Goal: Information Seeking & Learning: Learn about a topic

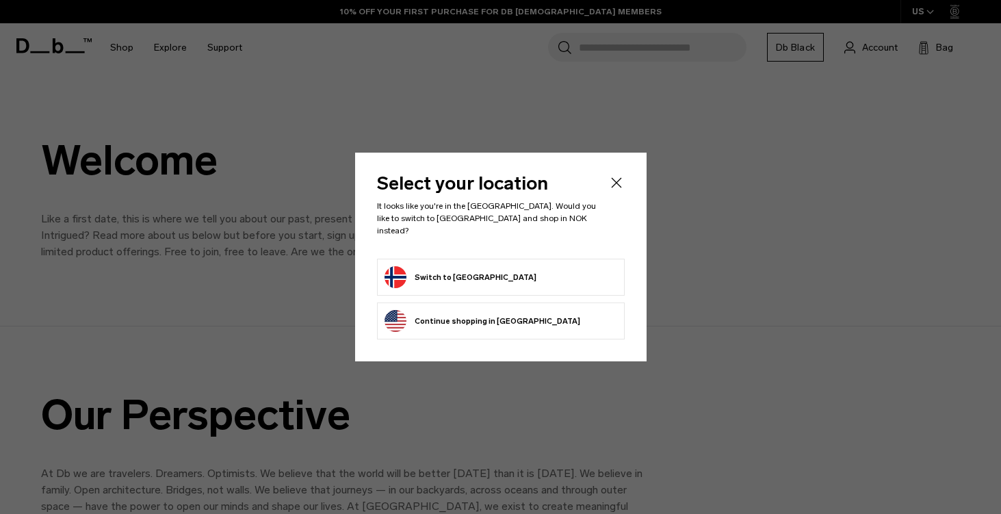
click at [618, 187] on icon "Close" at bounding box center [616, 182] width 10 height 10
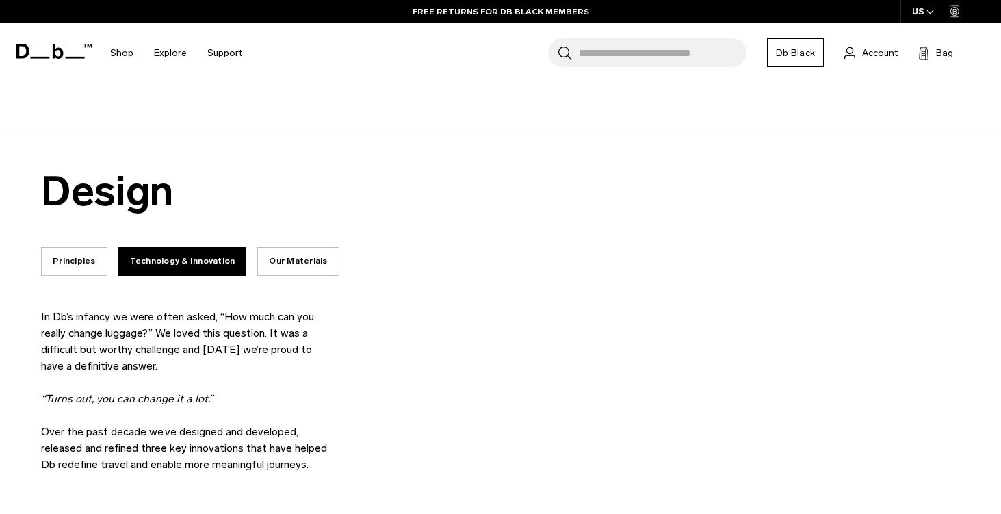
scroll to position [1641, 0]
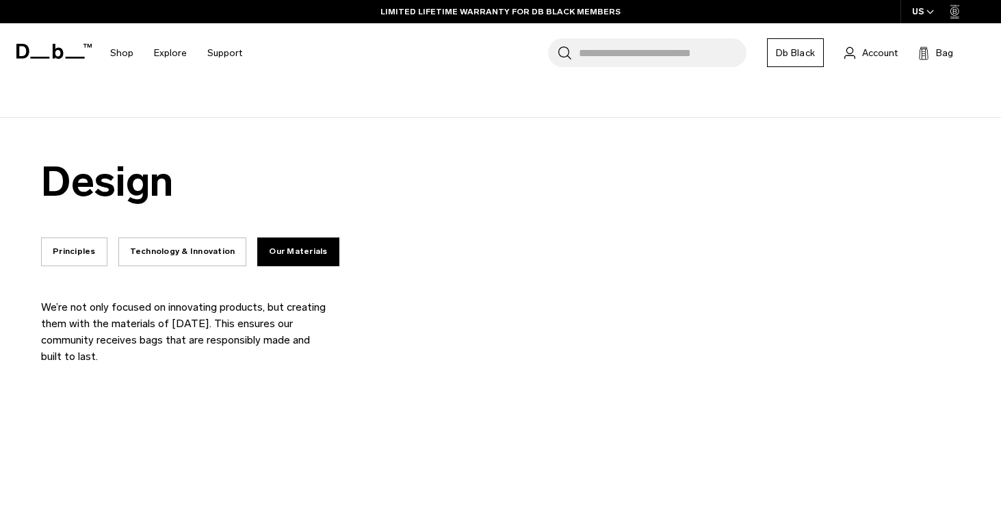
click at [77, 244] on button "Principles" at bounding box center [74, 251] width 66 height 29
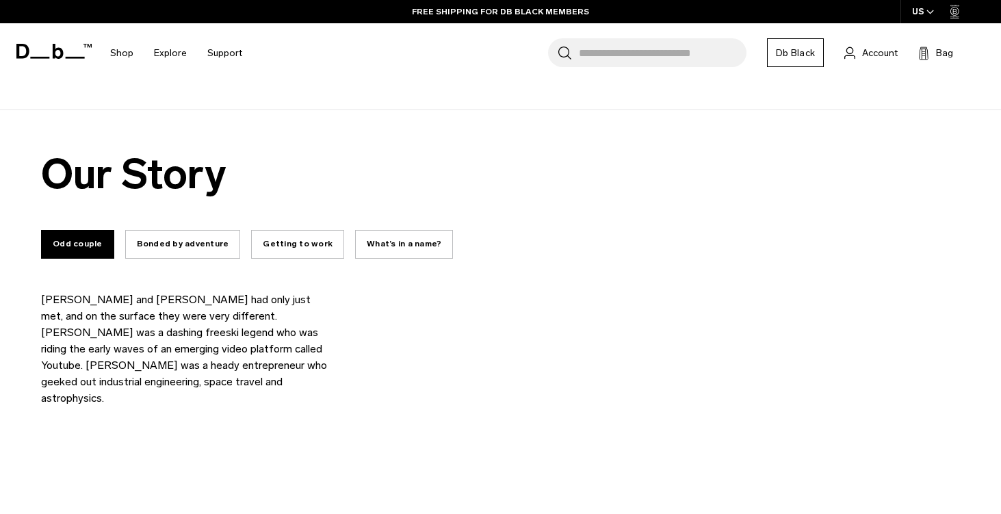
scroll to position [508, 0]
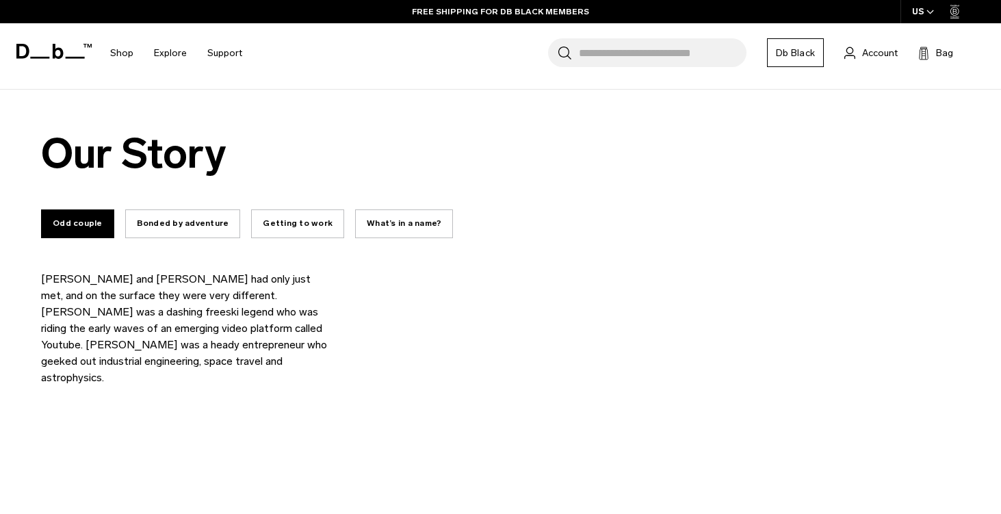
click at [391, 209] on button "What’s in a name?" at bounding box center [404, 223] width 98 height 29
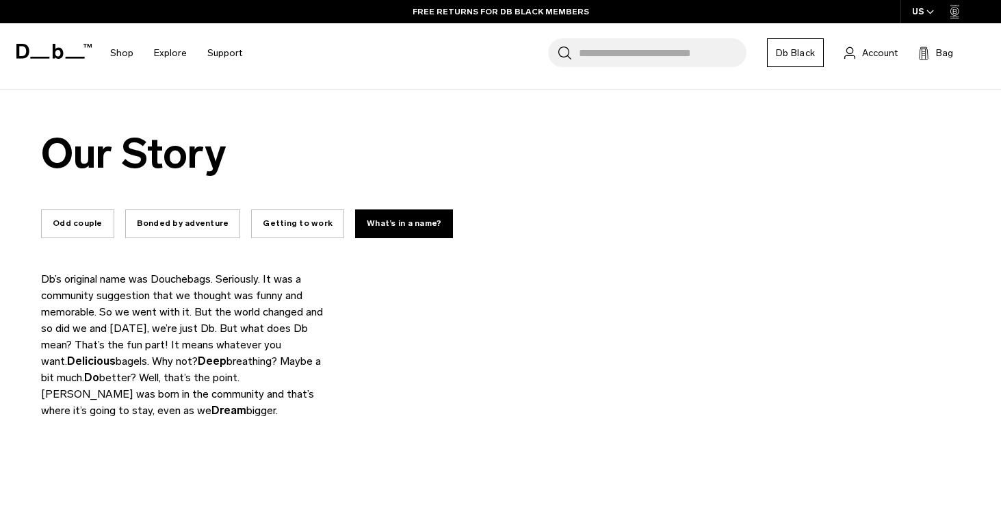
click at [293, 209] on button "Getting to work" at bounding box center [297, 223] width 93 height 29
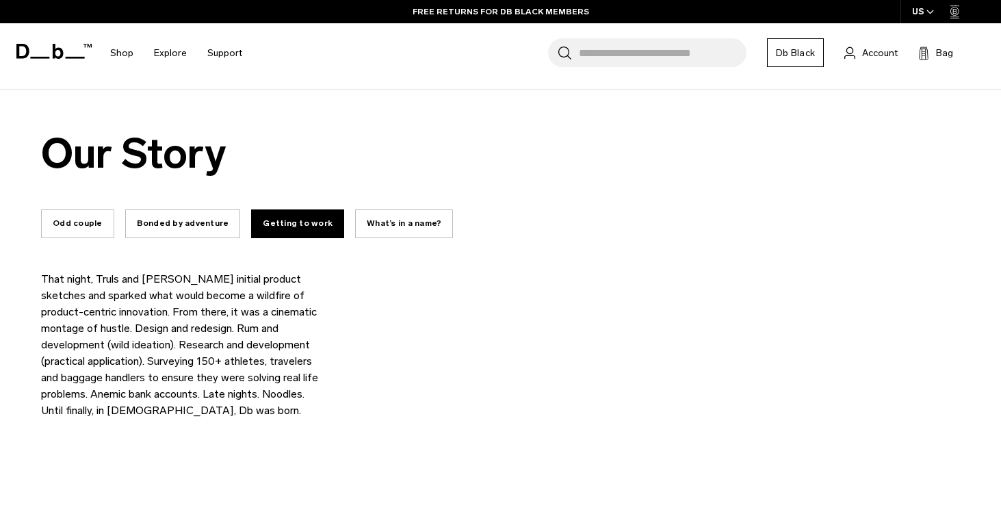
click at [214, 209] on button "Bonded by adventure" at bounding box center [183, 223] width 116 height 29
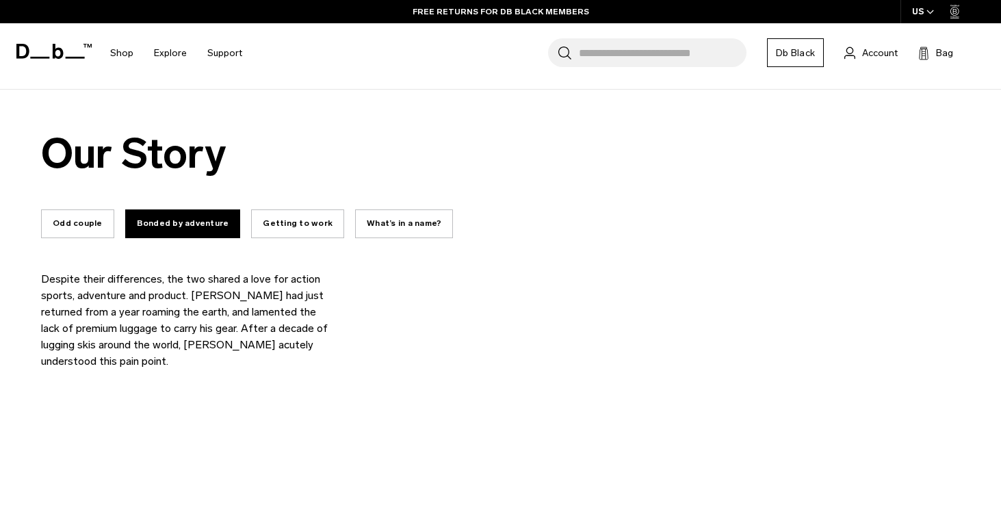
click at [95, 217] on button "Odd couple" at bounding box center [77, 223] width 73 height 29
click at [86, 215] on button "Odd couple" at bounding box center [77, 223] width 73 height 29
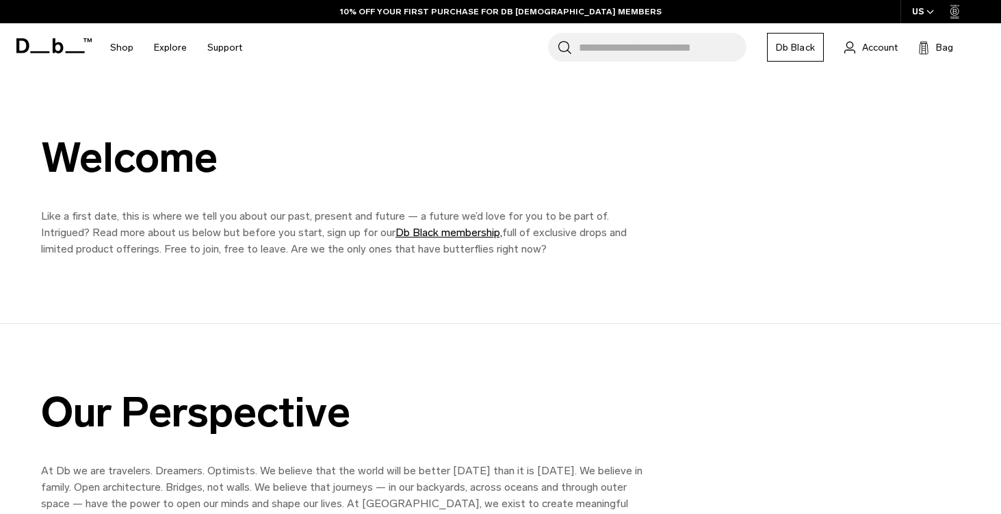
scroll to position [0, 0]
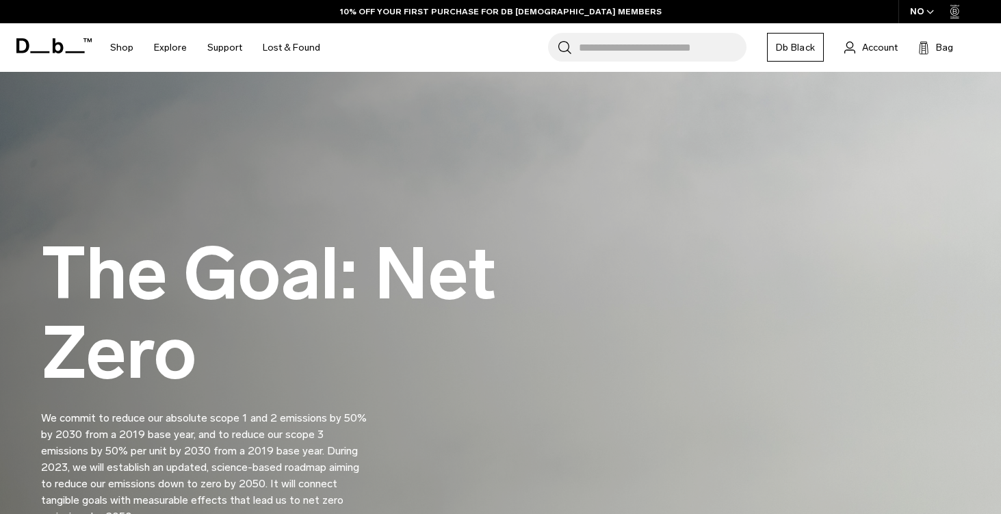
click at [616, 51] on input "Search for Bags, Luggage..." at bounding box center [663, 47] width 168 height 29
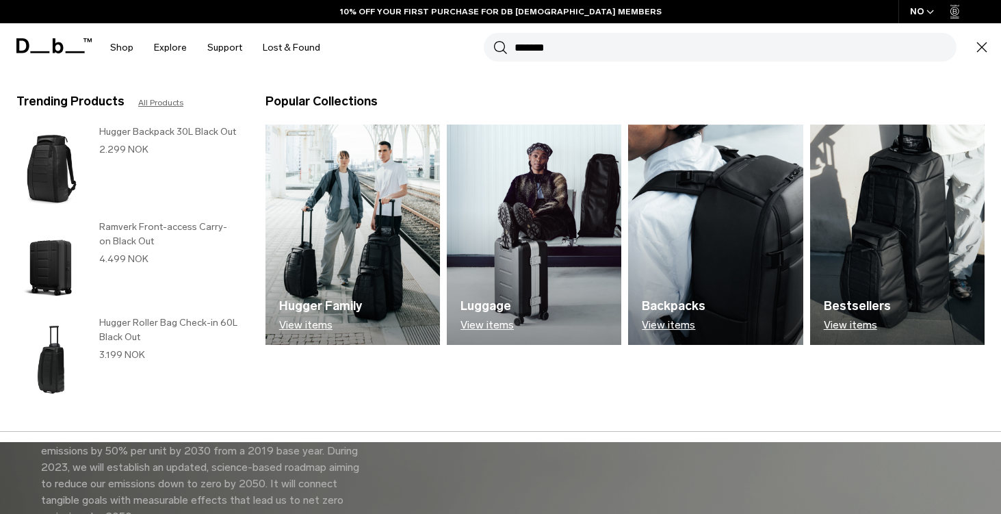
type input "*******"
click at [493, 40] on button "Search" at bounding box center [500, 47] width 14 height 15
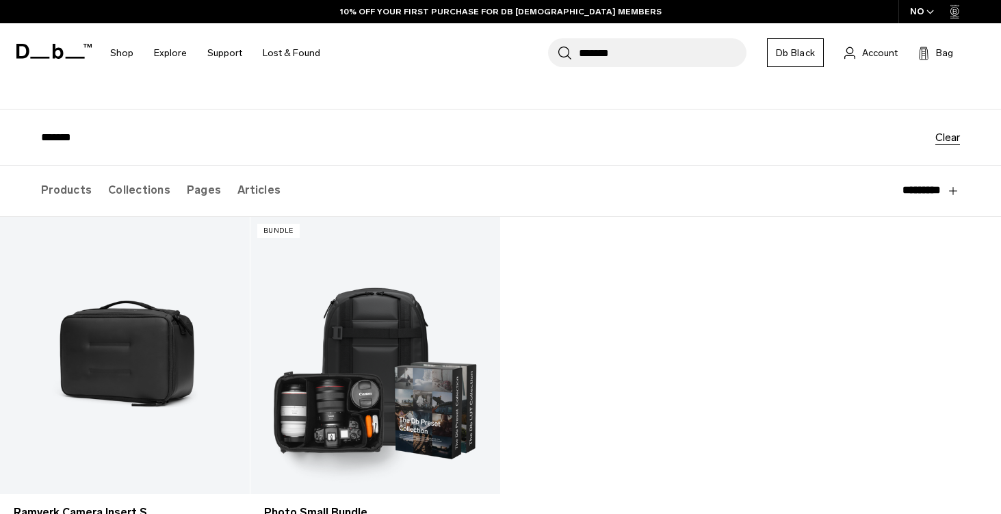
scroll to position [66, 0]
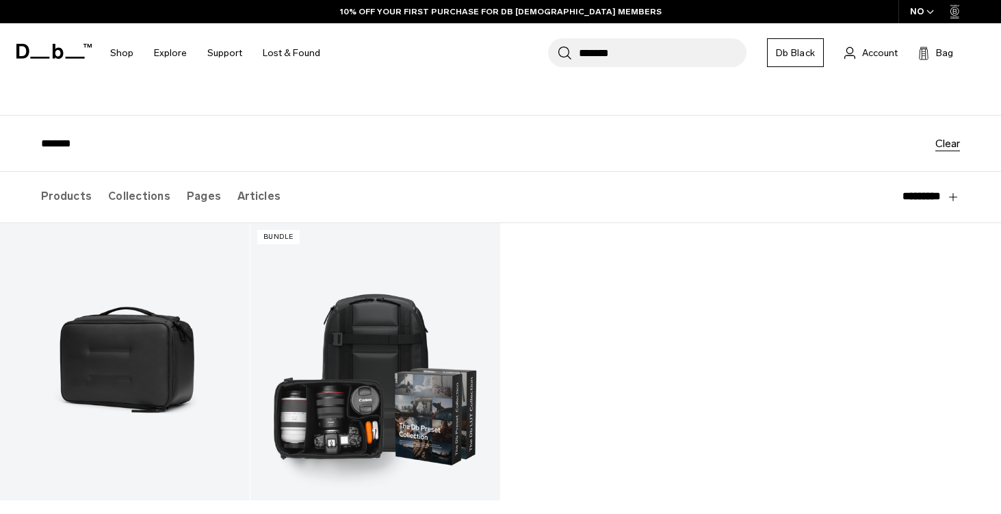
click at [54, 148] on input "*******" at bounding box center [488, 143] width 894 height 12
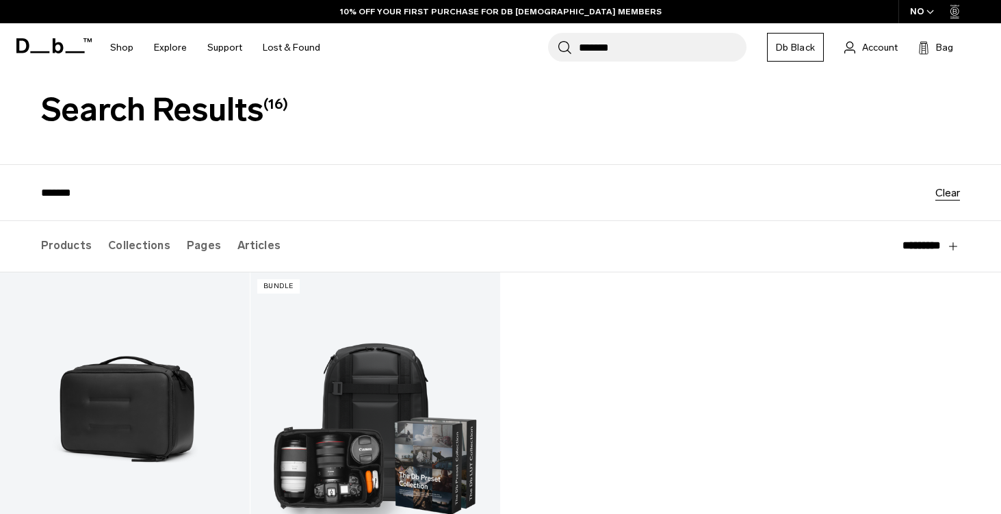
scroll to position [15, 0]
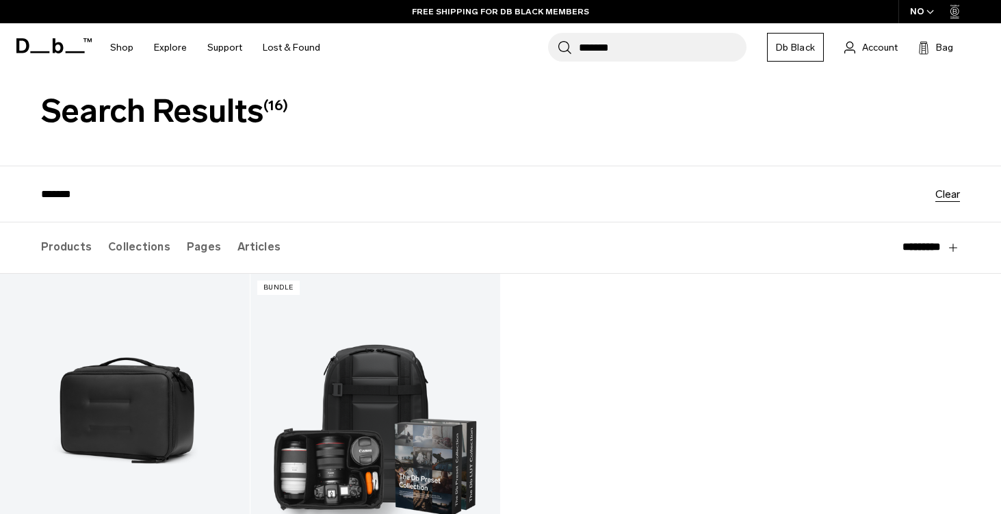
click at [635, 52] on input "*******" at bounding box center [663, 47] width 168 height 29
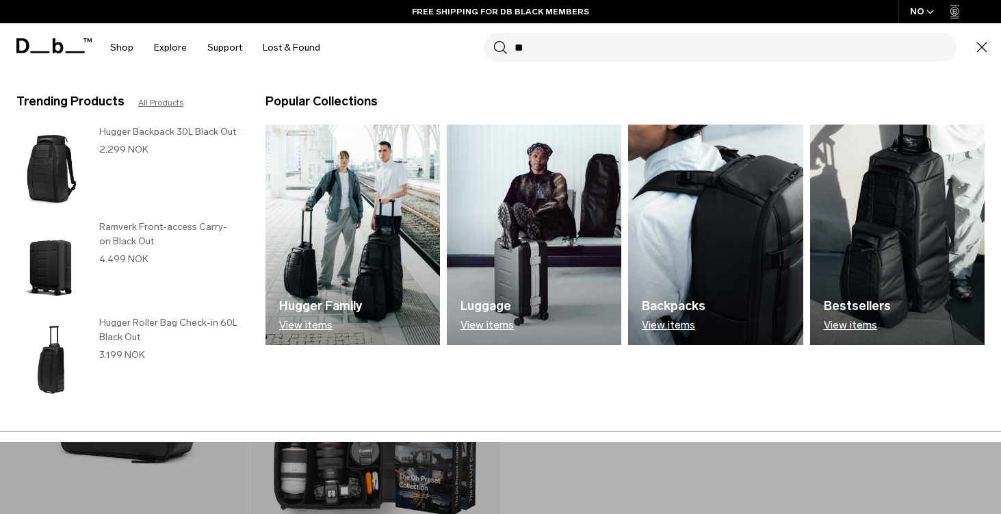
type input "*"
